Goal: Check status: Check status

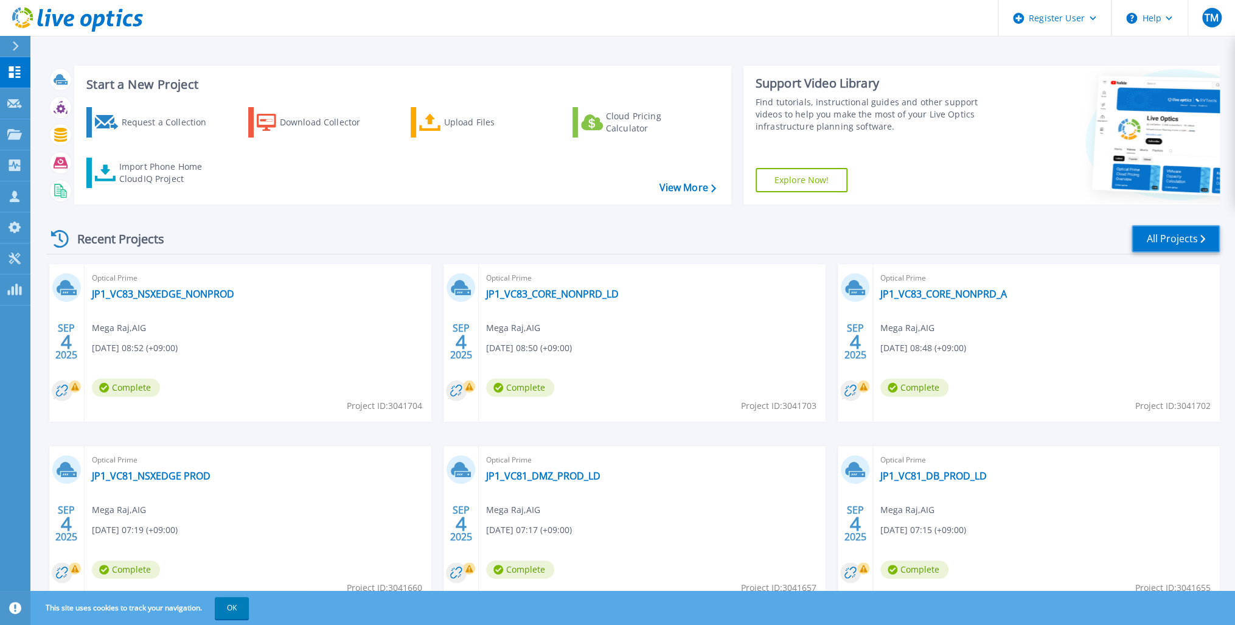
click at [1179, 237] on link "All Projects" at bounding box center [1175, 238] width 88 height 27
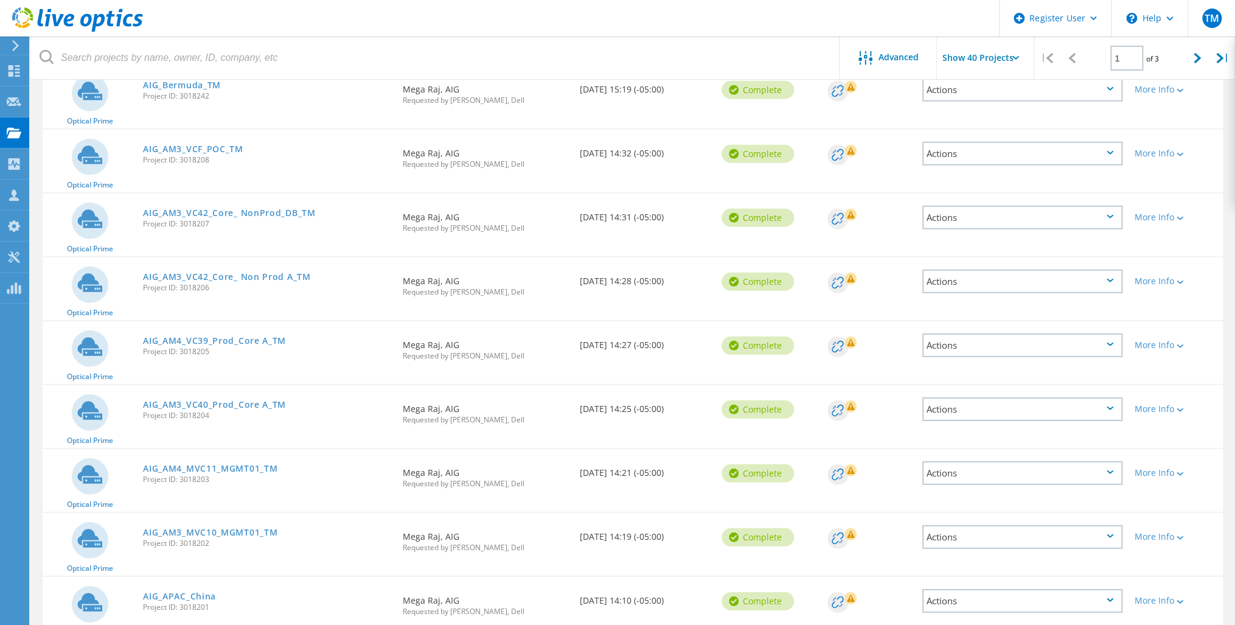
scroll to position [2186, 0]
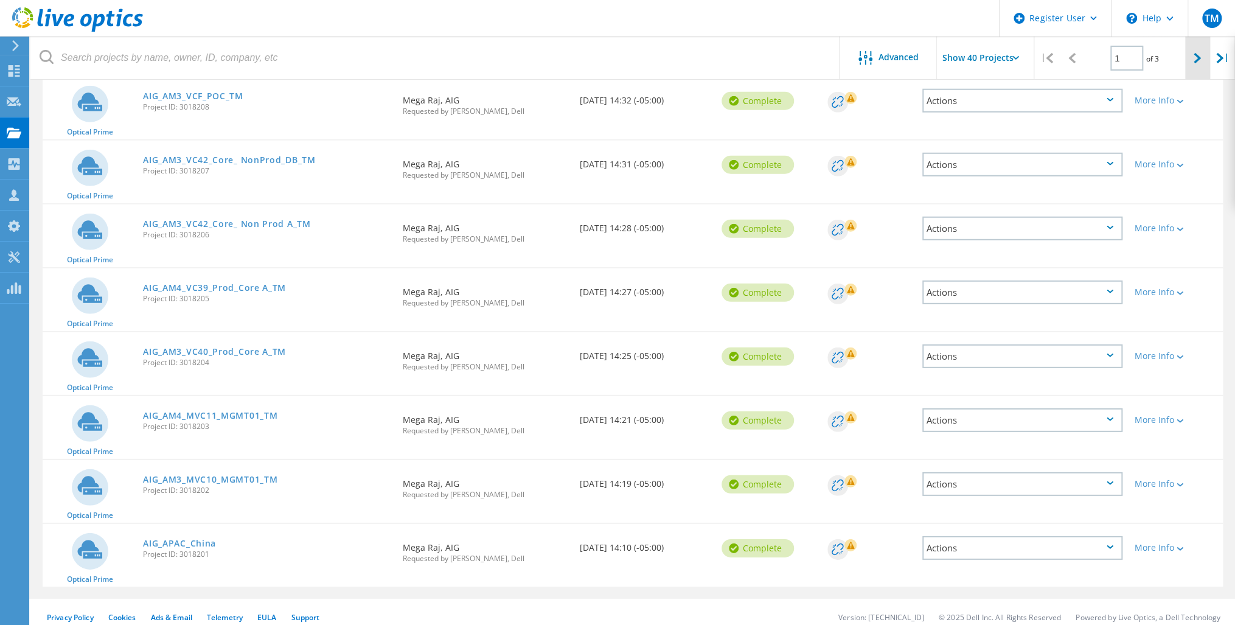
click at [1202, 54] on div at bounding box center [1197, 57] width 25 height 43
type input "2"
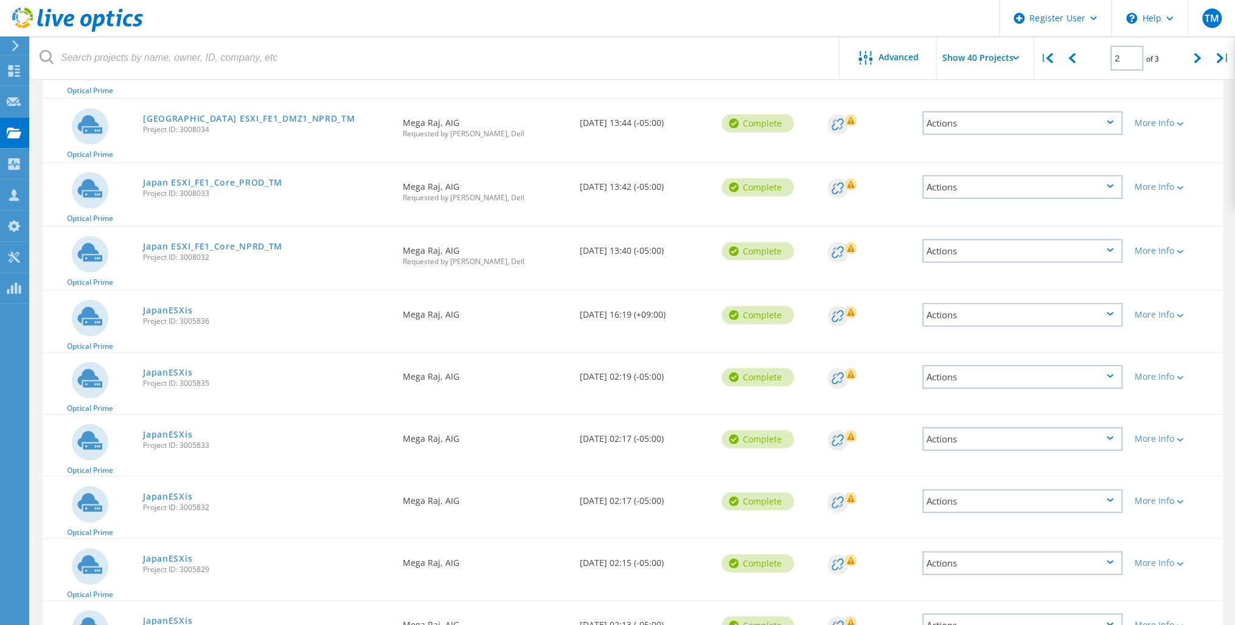
scroll to position [1981, 0]
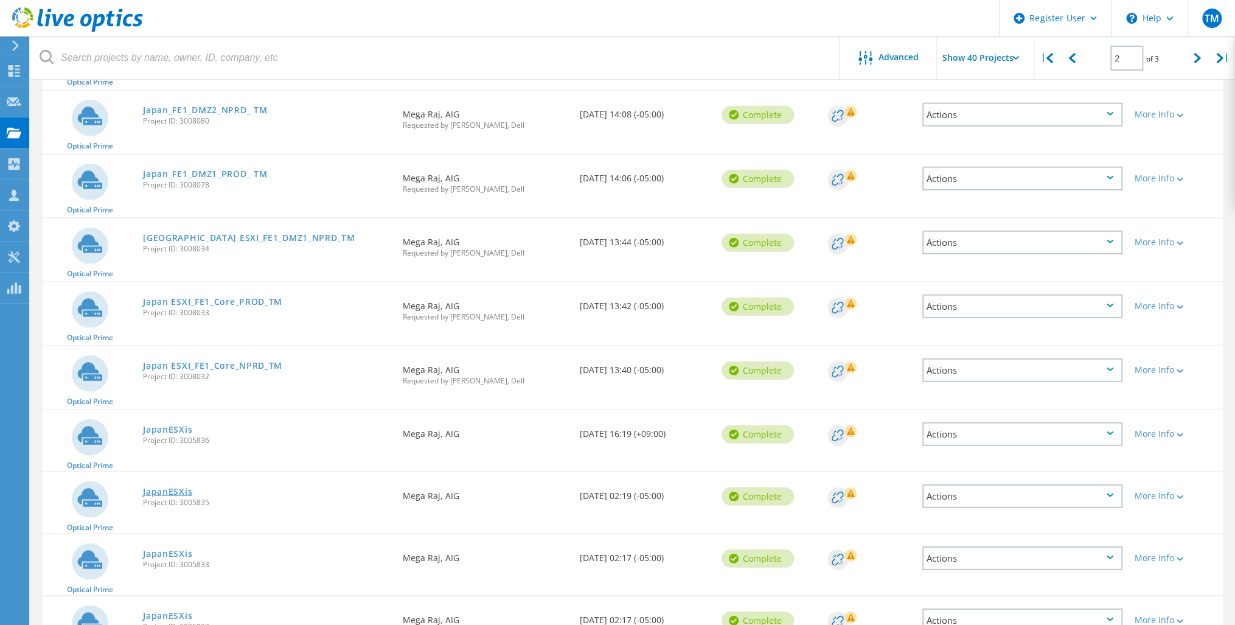
click at [168, 487] on link "JapanESXis" at bounding box center [167, 491] width 49 height 9
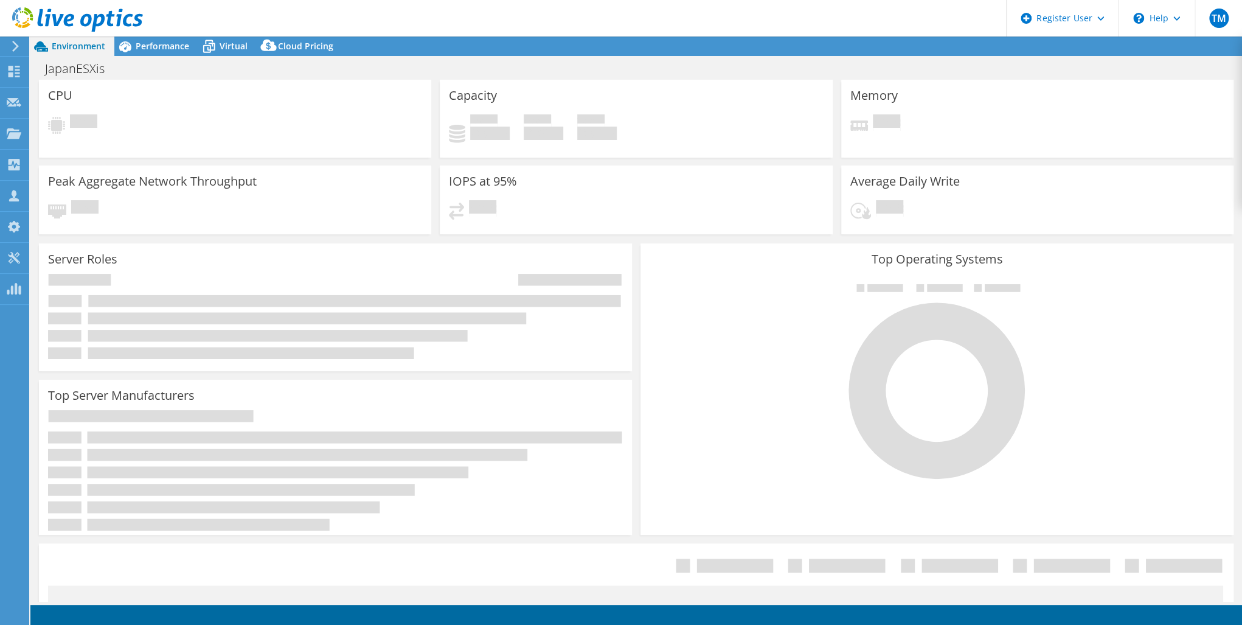
select select "USD"
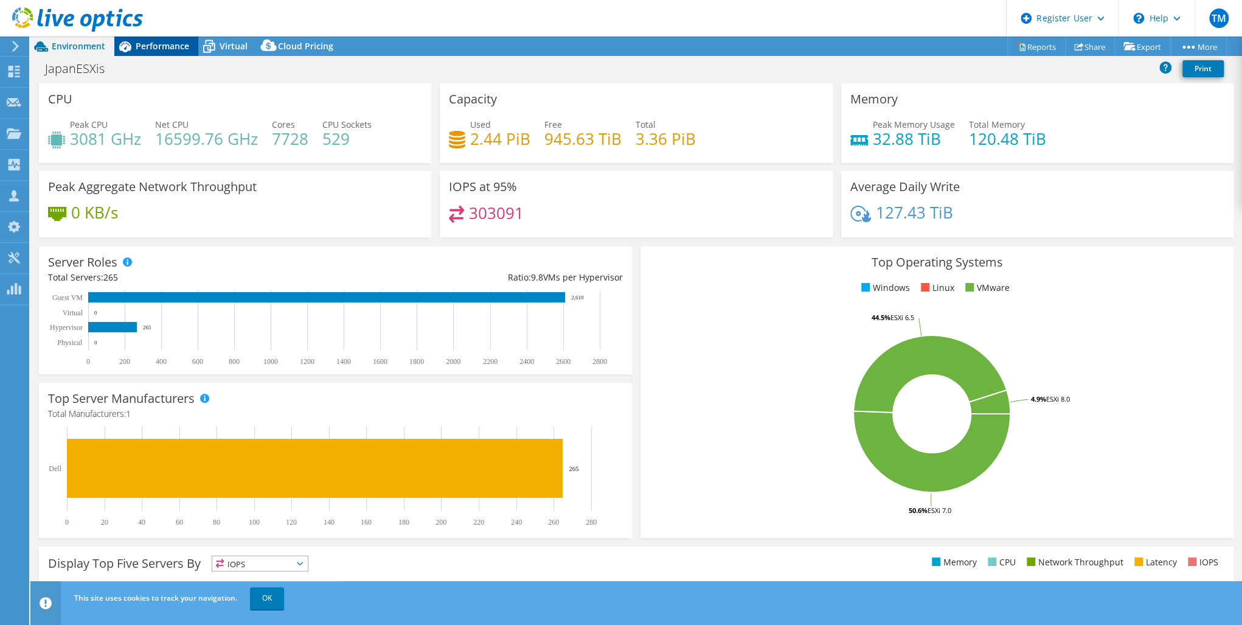
click at [156, 41] on span "Performance" at bounding box center [163, 46] width 54 height 12
